Goal: Task Accomplishment & Management: Manage account settings

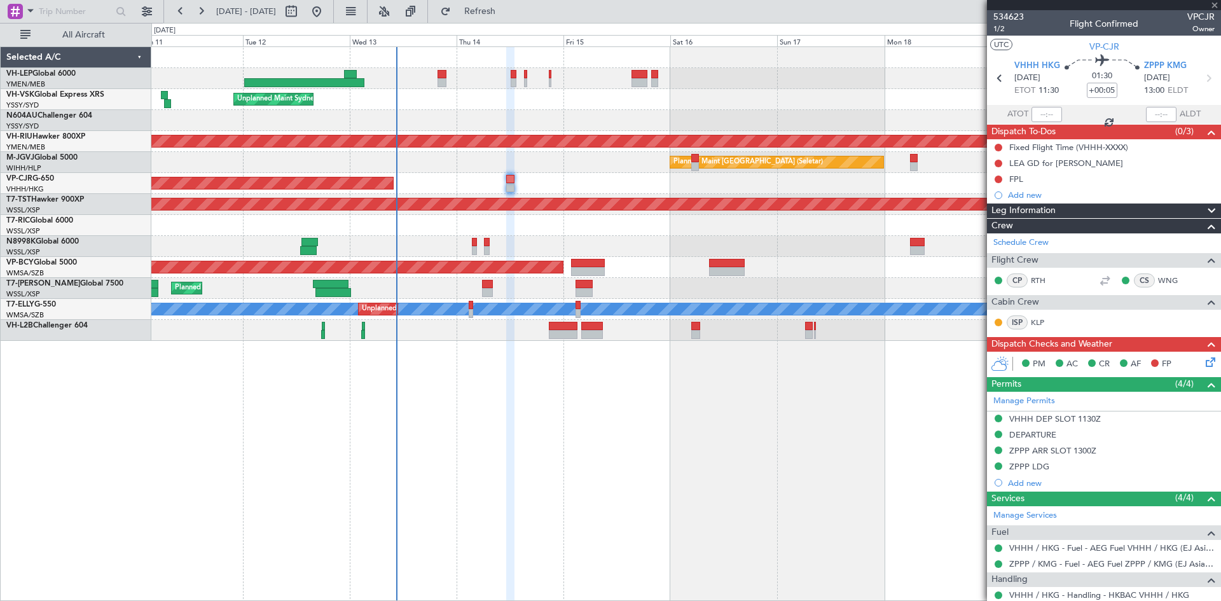
type input "+00:10"
type input "9"
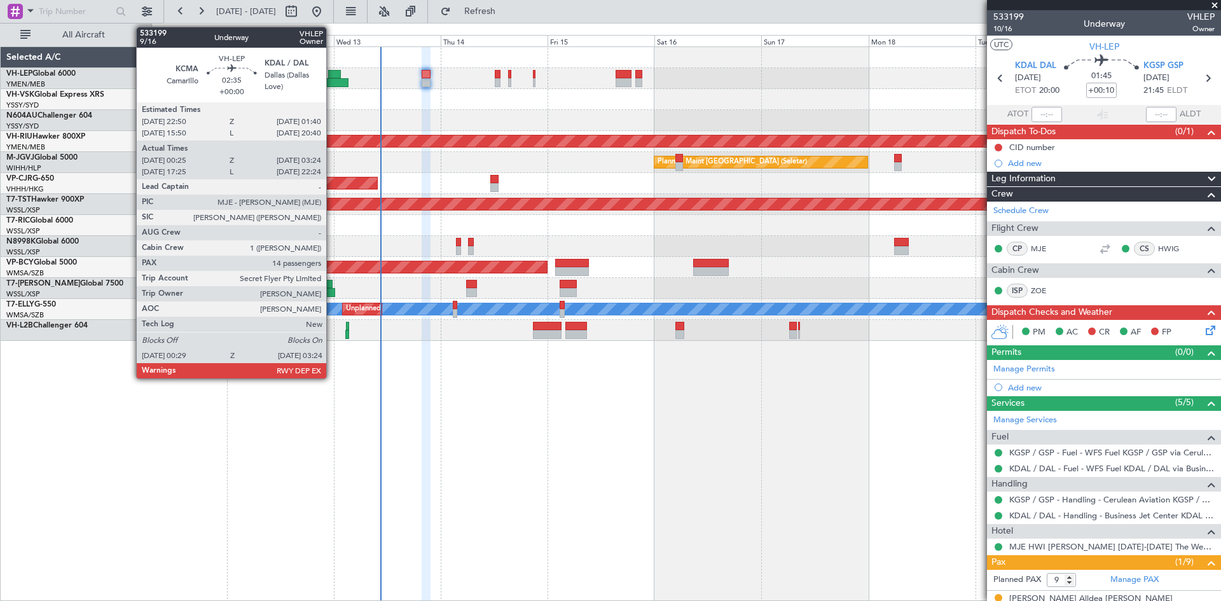
click at [332, 85] on div at bounding box center [288, 82] width 120 height 9
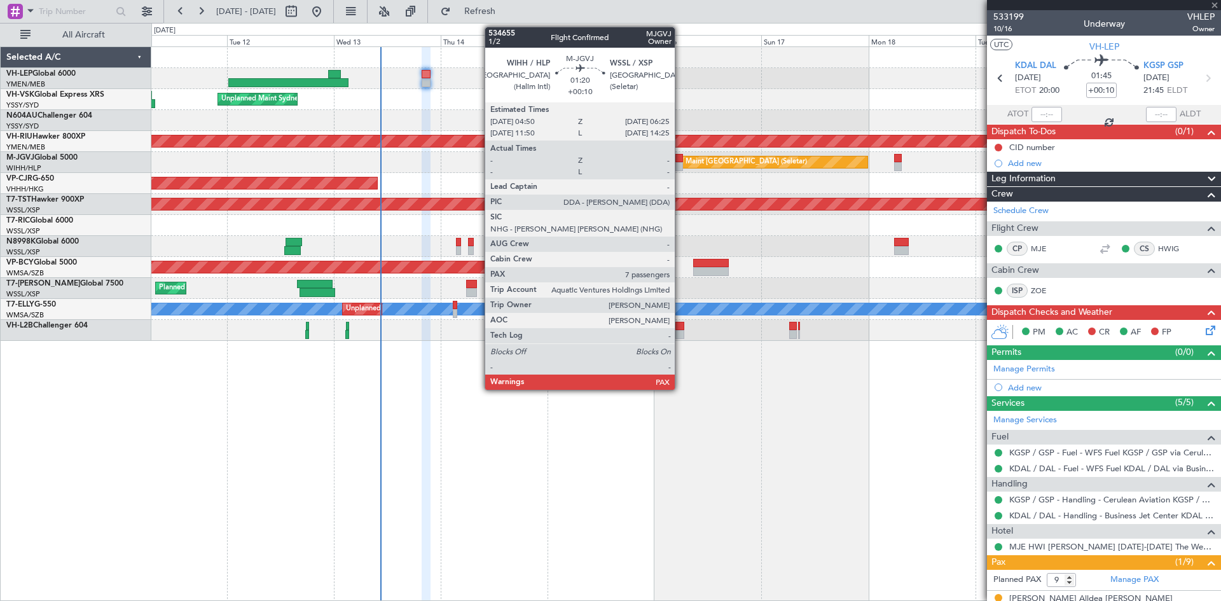
type input "00:35"
type input "03:19"
type input "14"
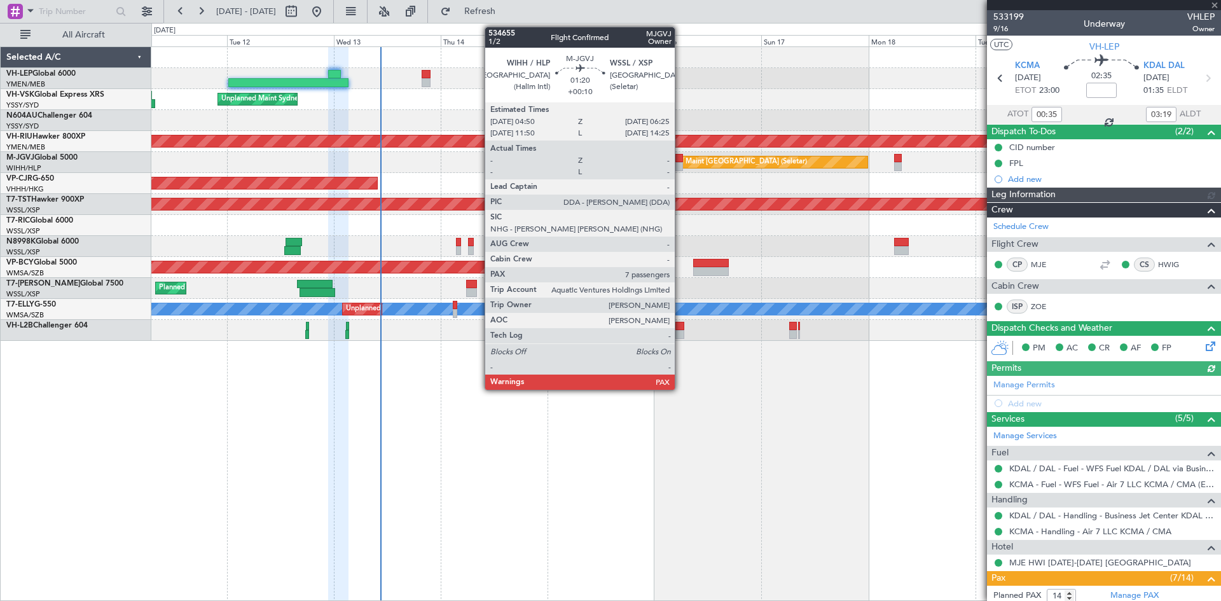
type input "[PERSON_NAME] (LEU)"
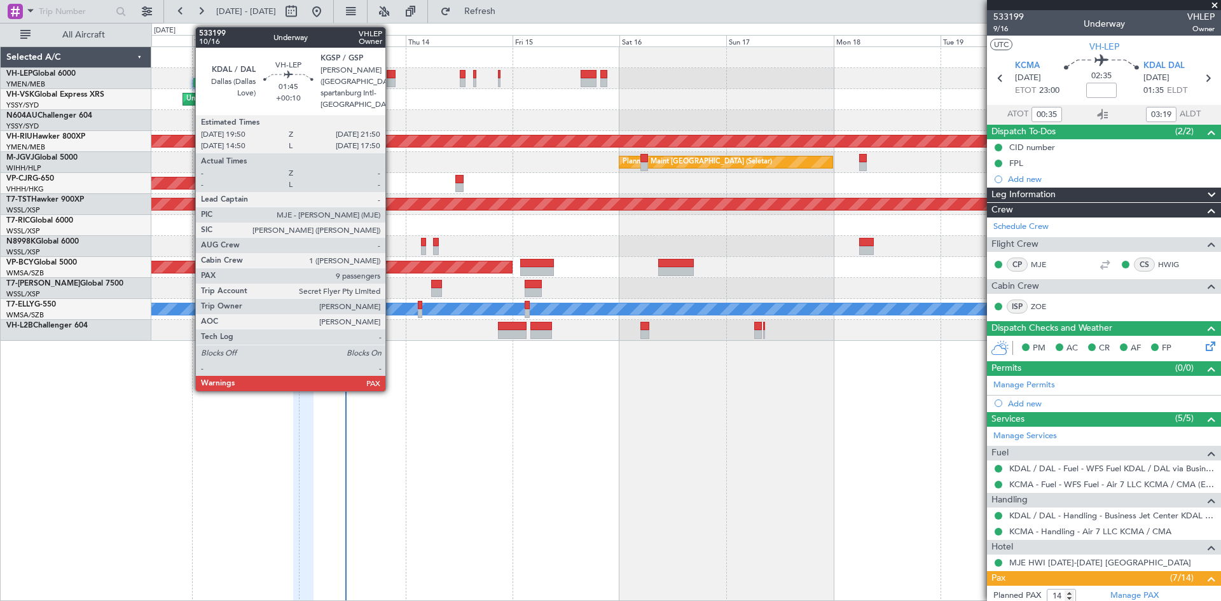
click at [391, 83] on div at bounding box center [392, 82] width 10 height 9
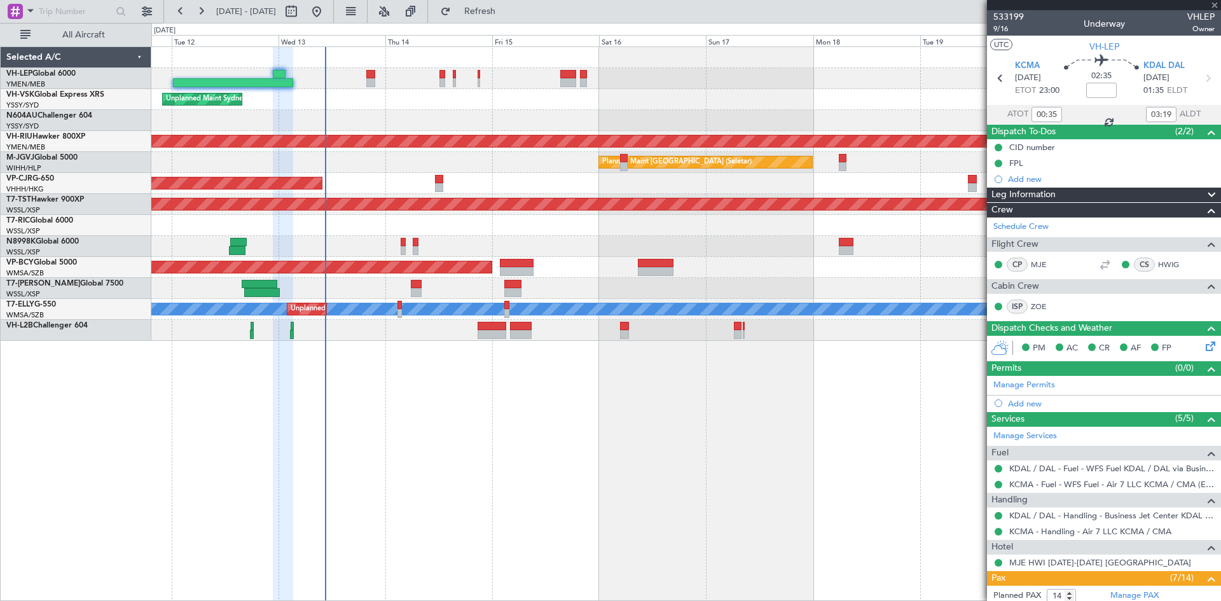
type input "+00:10"
type input "9"
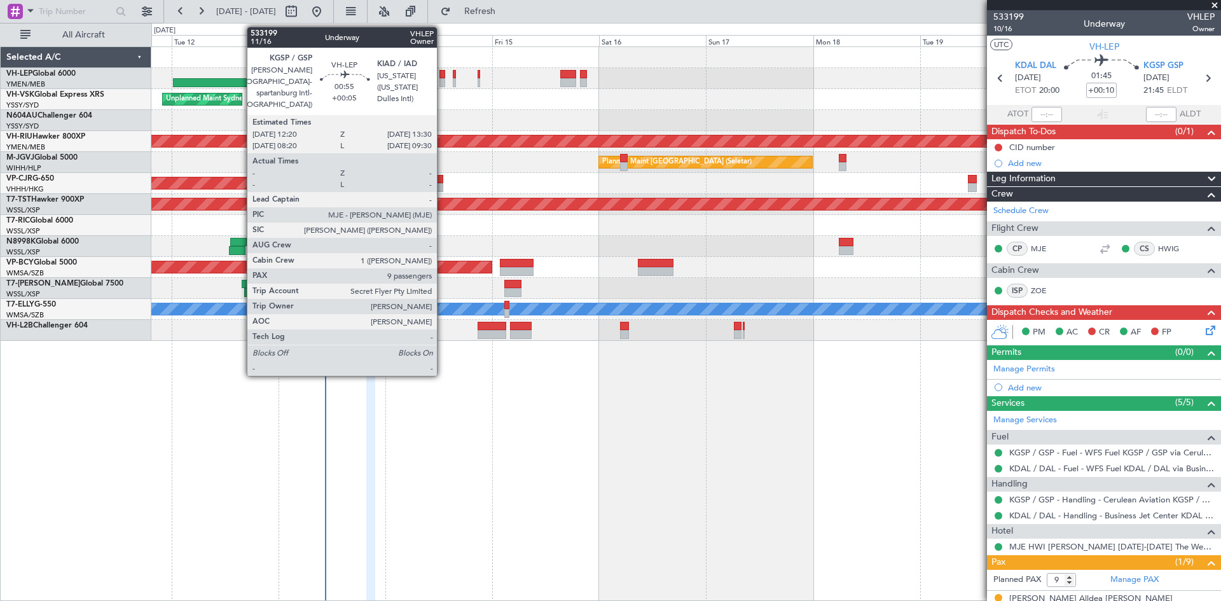
click at [443, 86] on div at bounding box center [443, 82] width 6 height 9
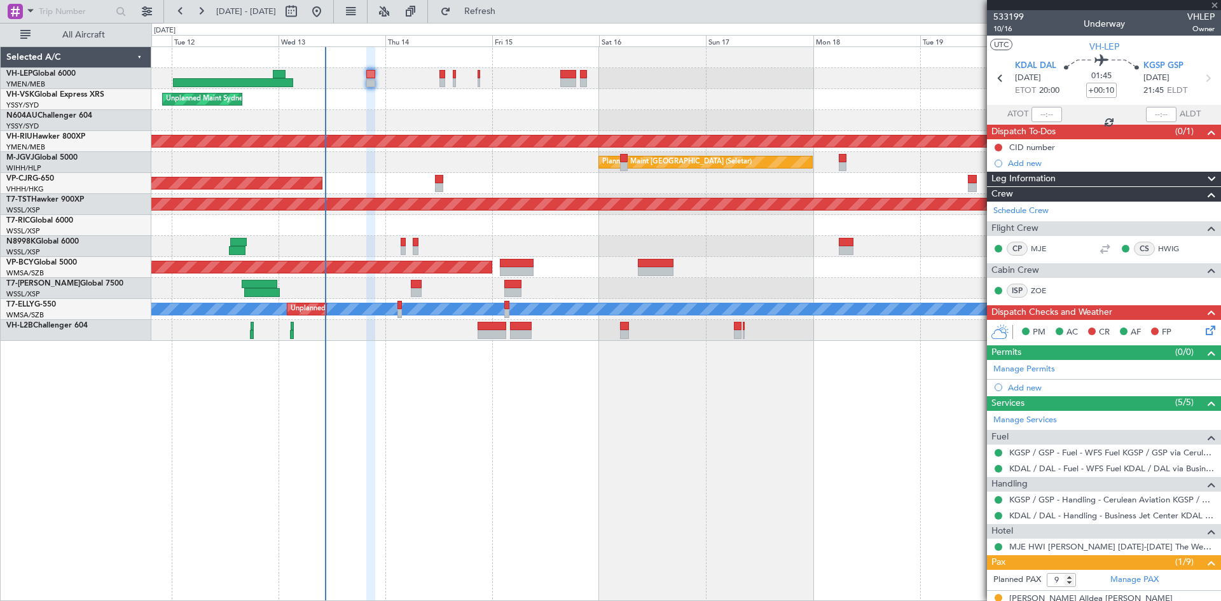
type input "+00:05"
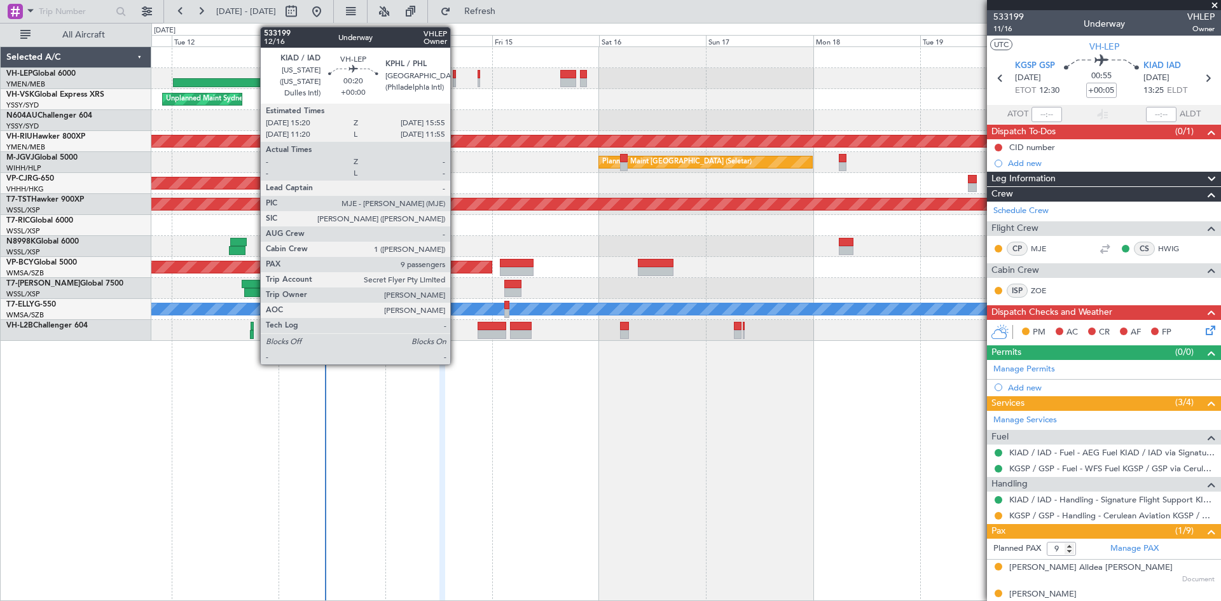
click at [456, 76] on div at bounding box center [454, 74] width 3 height 9
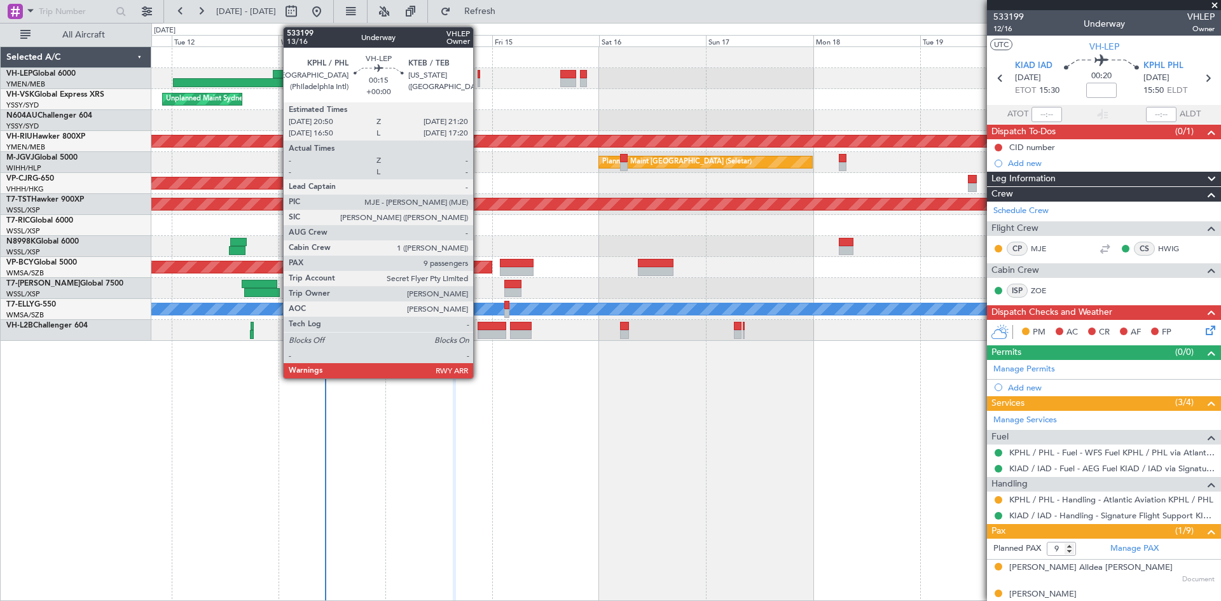
click at [479, 81] on div at bounding box center [479, 82] width 3 height 9
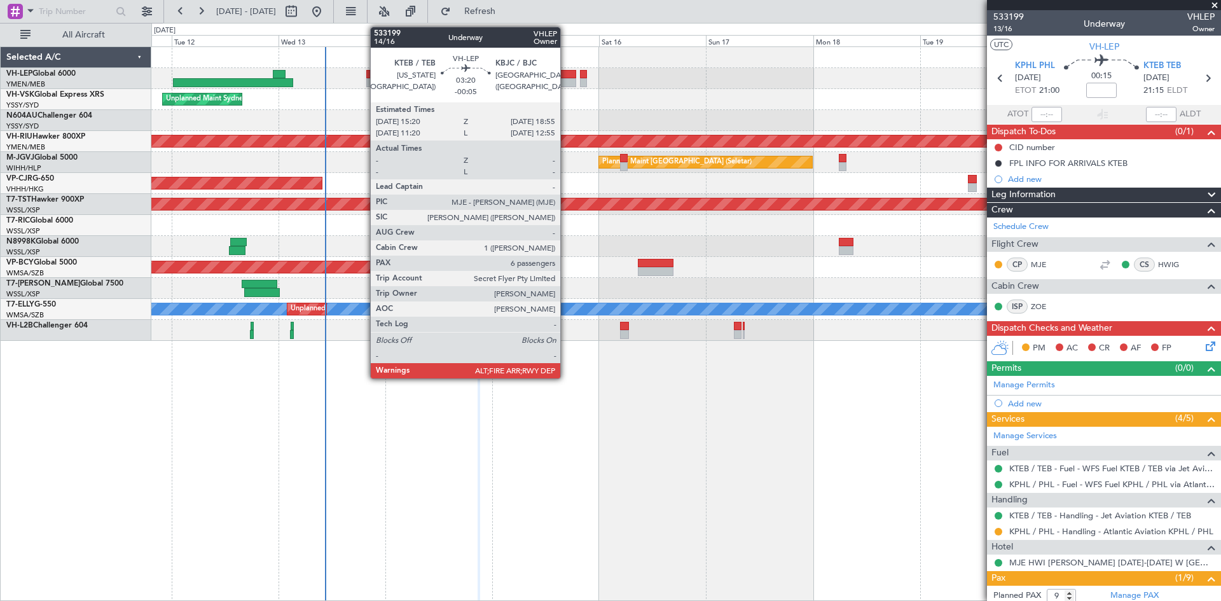
click at [566, 84] on div at bounding box center [568, 82] width 17 height 9
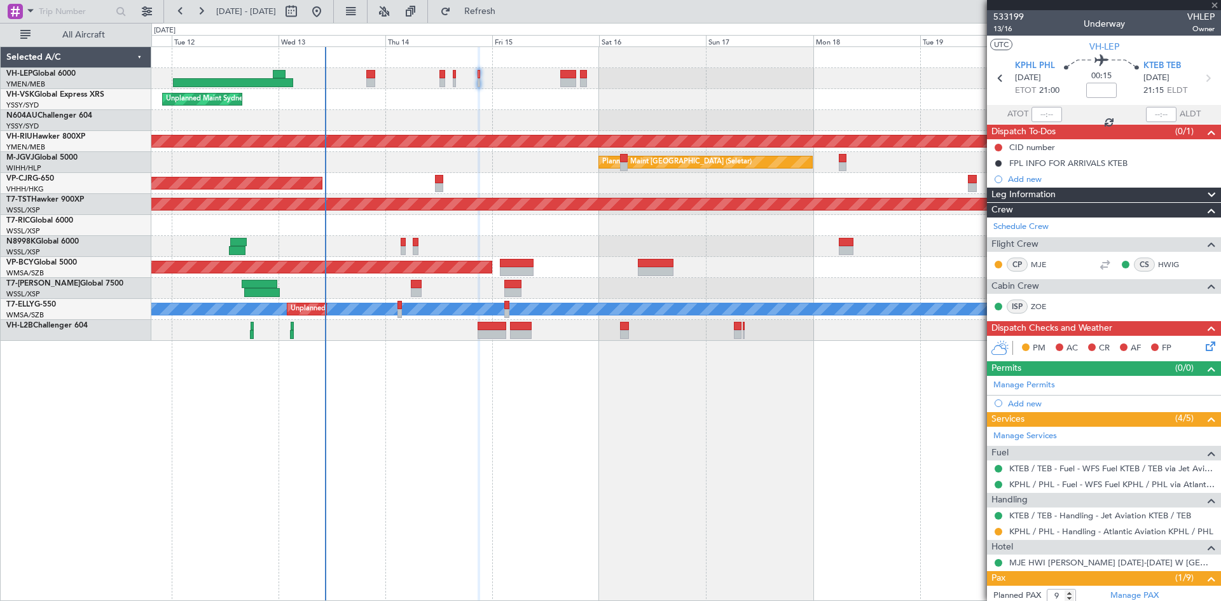
type input "-00:05"
type input "6"
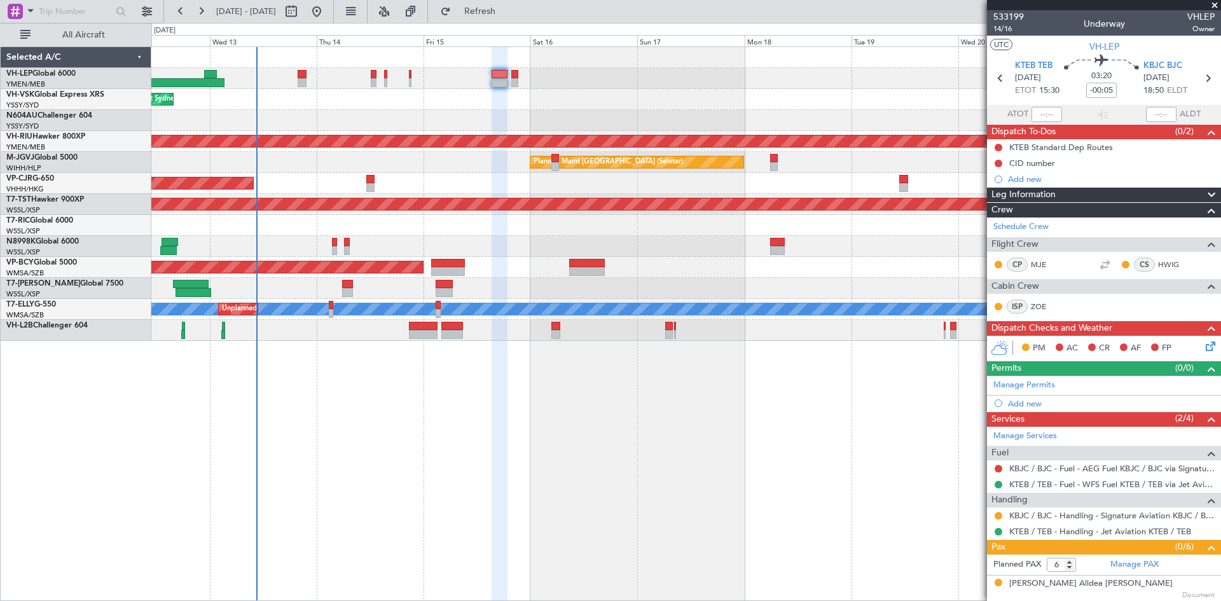
click at [881, 90] on div "Planned Maint [GEOGRAPHIC_DATA] ([GEOGRAPHIC_DATA] International) [PERSON_NAME]…" at bounding box center [685, 194] width 1069 height 294
